Goal: Task Accomplishment & Management: Manage account settings

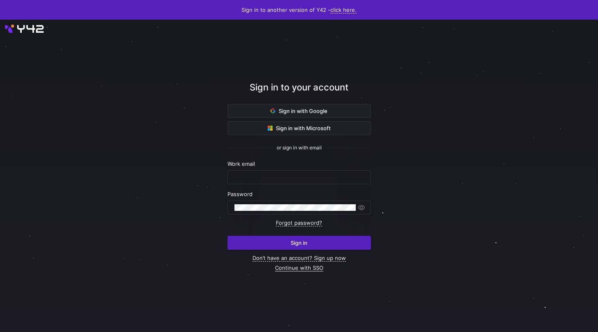
click at [283, 268] on link "Continue with SSO" at bounding box center [299, 268] width 48 height 7
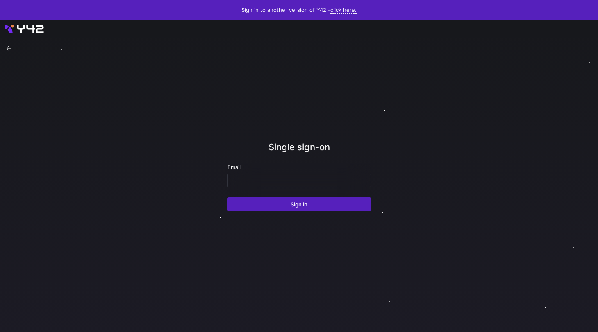
click at [280, 188] on form "Email Sign in" at bounding box center [298, 188] width 143 height 48
click at [272, 181] on input "email" at bounding box center [298, 180] width 129 height 7
type input "[PERSON_NAME][EMAIL_ADDRESS][DOMAIN_NAME]"
click at [227, 197] on button "Sign in" at bounding box center [298, 204] width 143 height 14
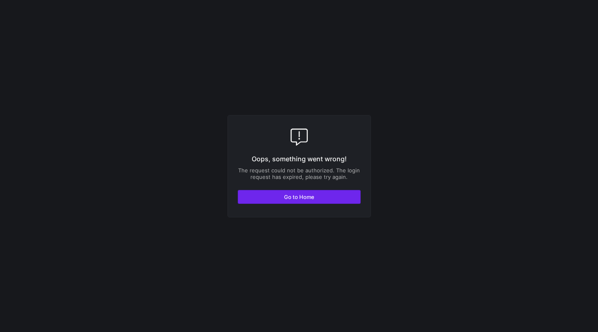
click at [247, 195] on span "button" at bounding box center [299, 196] width 122 height 13
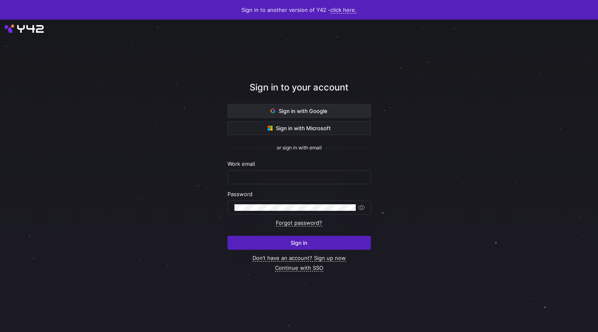
click at [290, 112] on span "Sign in with Google" at bounding box center [298, 111] width 57 height 7
